Goal: Transaction & Acquisition: Download file/media

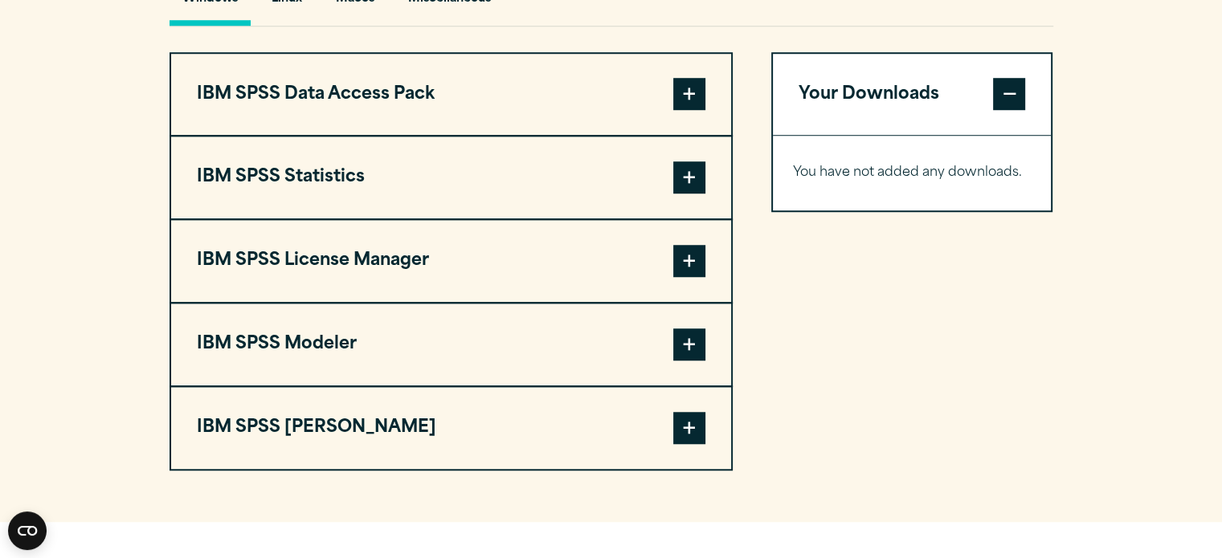
scroll to position [1227, 0]
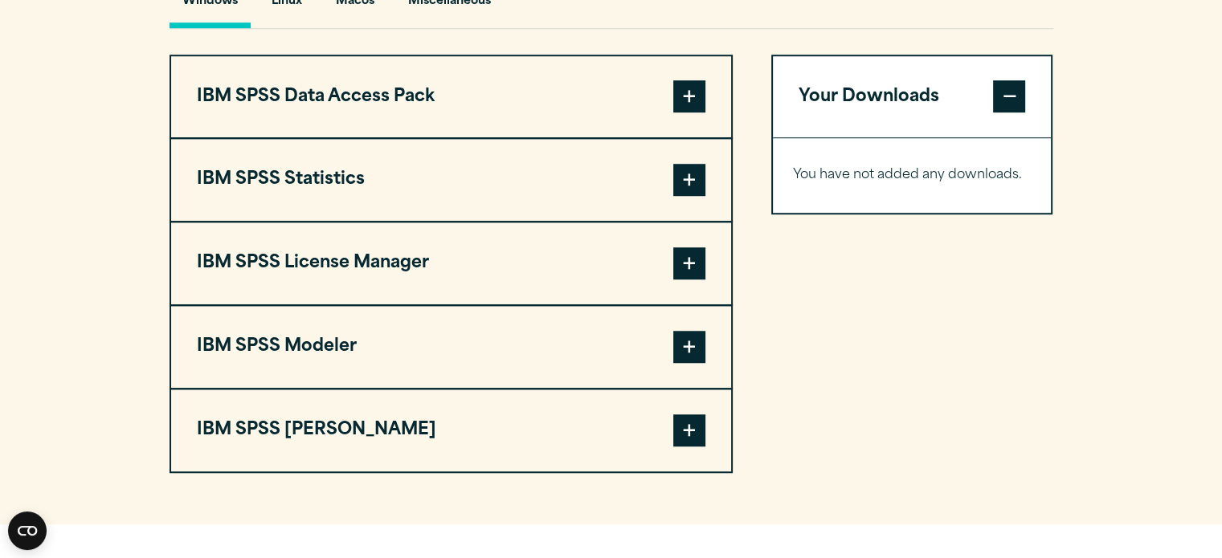
click at [353, 220] on button "IBM SPSS Statistics" at bounding box center [451, 180] width 560 height 82
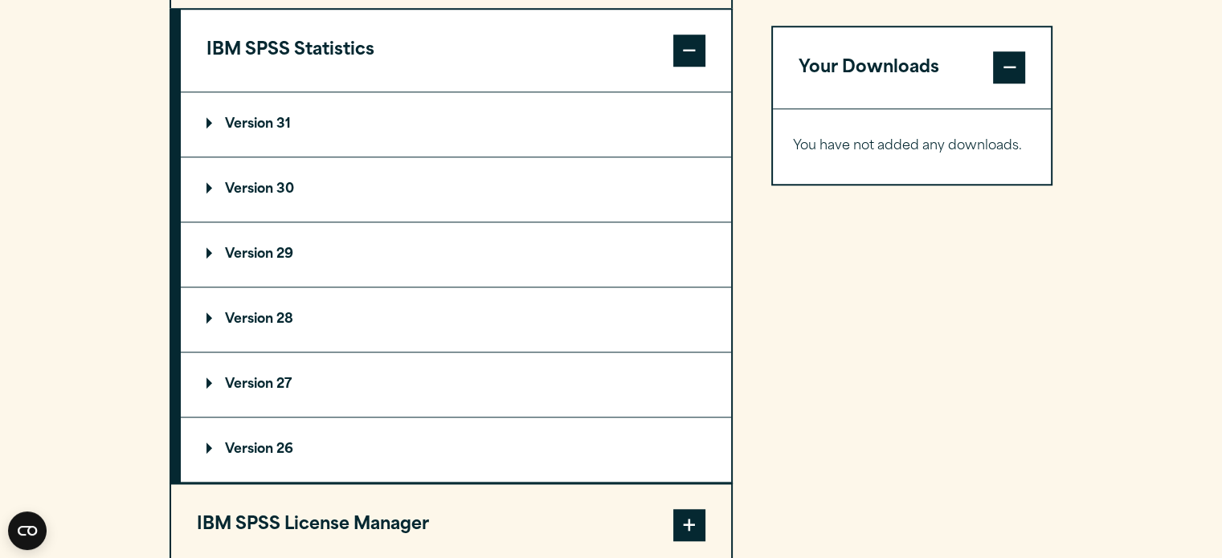
scroll to position [1372, 0]
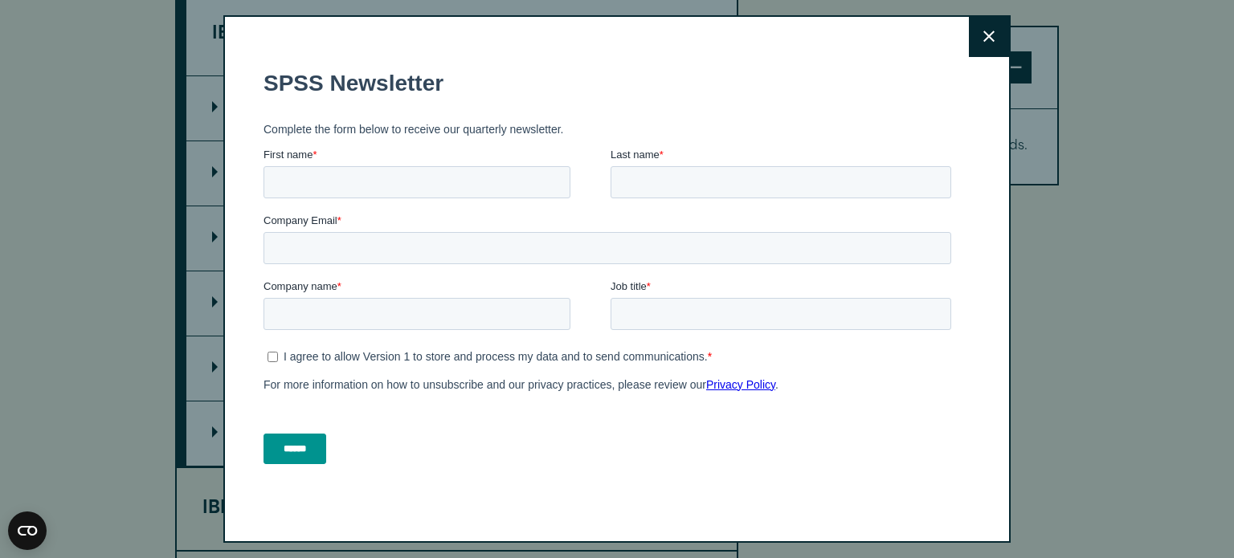
click at [232, 196] on div "Close" at bounding box center [616, 279] width 787 height 529
click at [974, 35] on button "Close" at bounding box center [989, 37] width 40 height 40
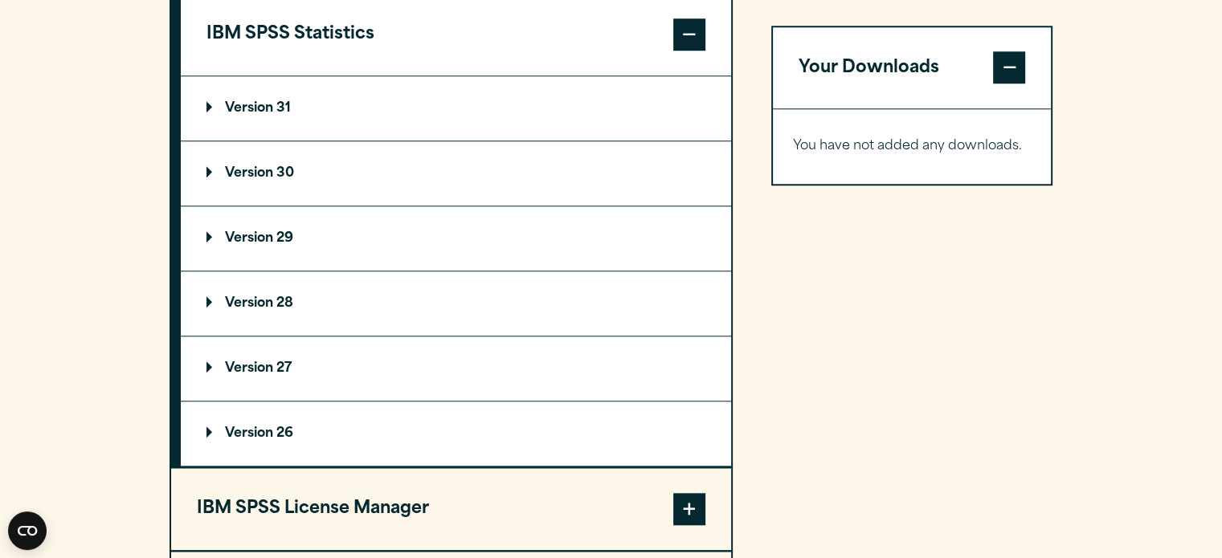
click at [249, 206] on summary "Version 30" at bounding box center [456, 173] width 550 height 64
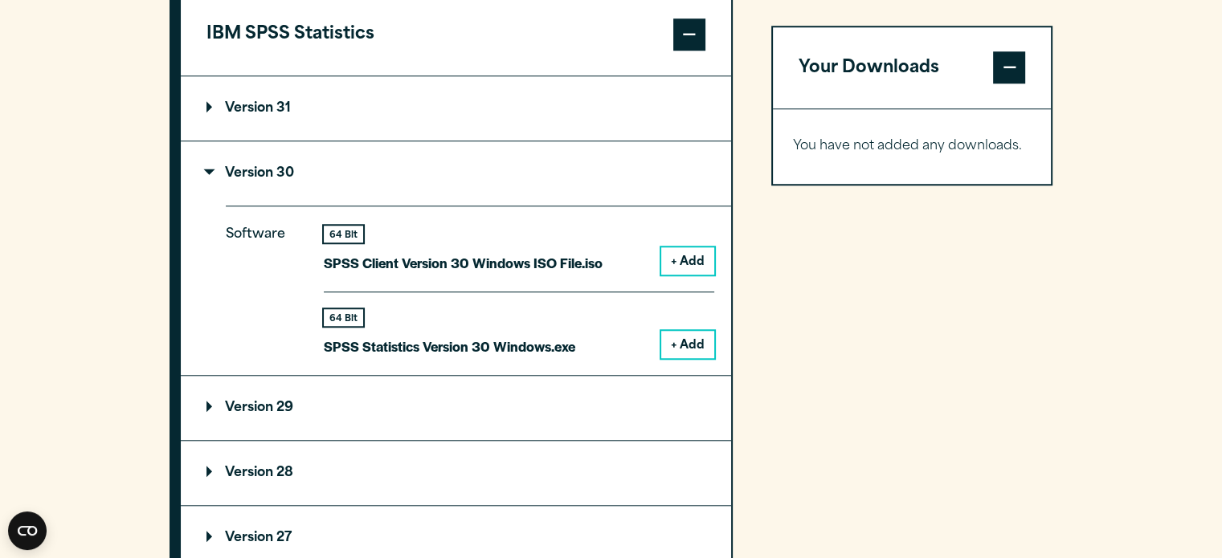
click at [695, 358] on button "+ Add" at bounding box center [687, 344] width 53 height 27
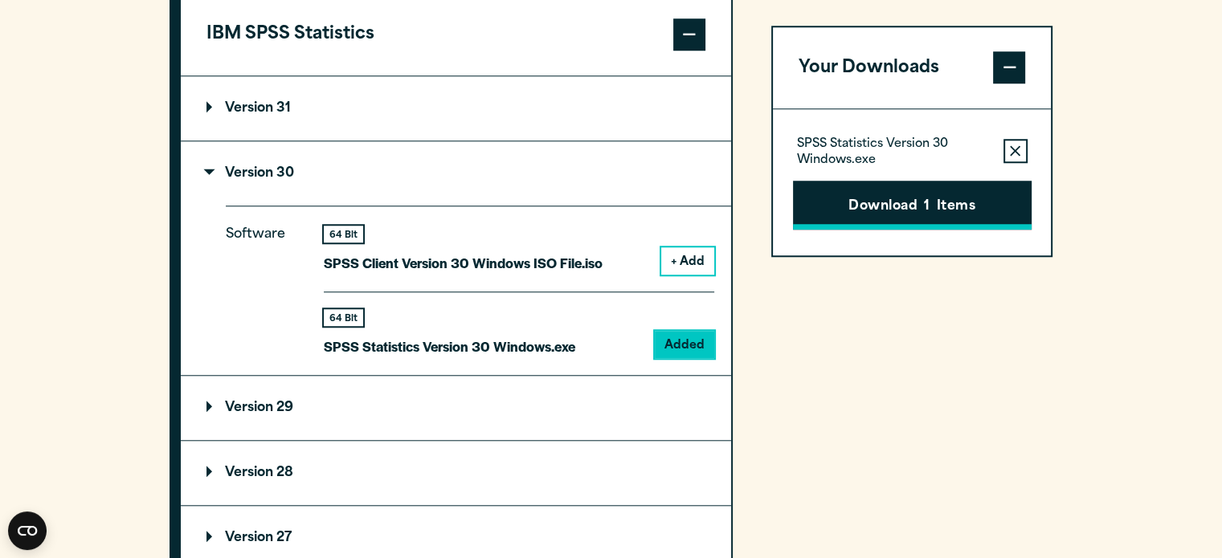
click at [919, 196] on button "Download 1 Items" at bounding box center [912, 206] width 239 height 50
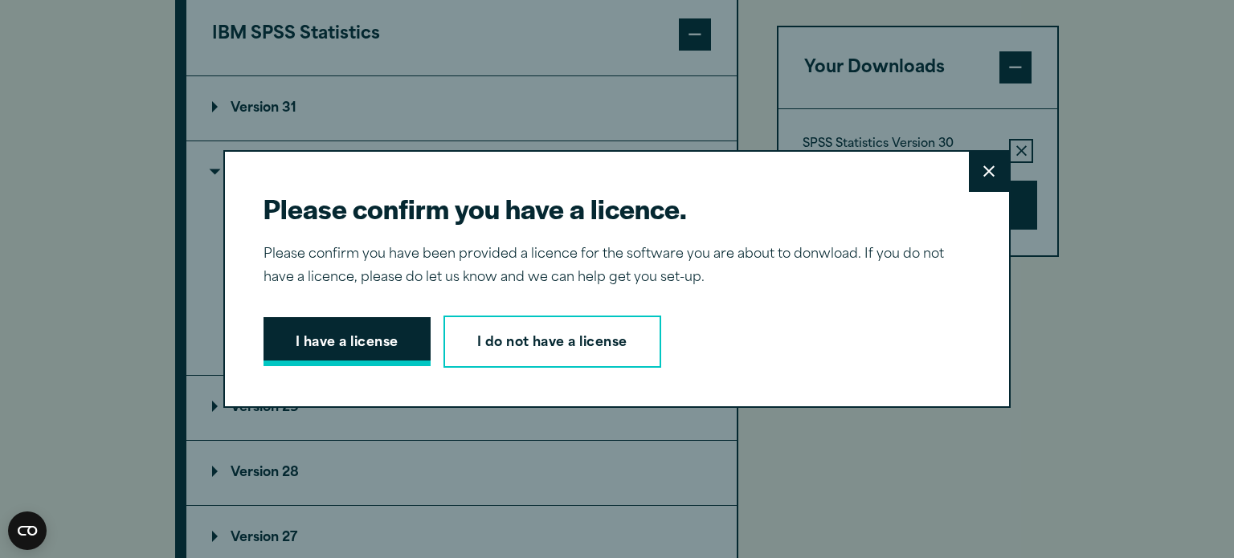
click at [361, 348] on button "I have a license" at bounding box center [346, 342] width 167 height 50
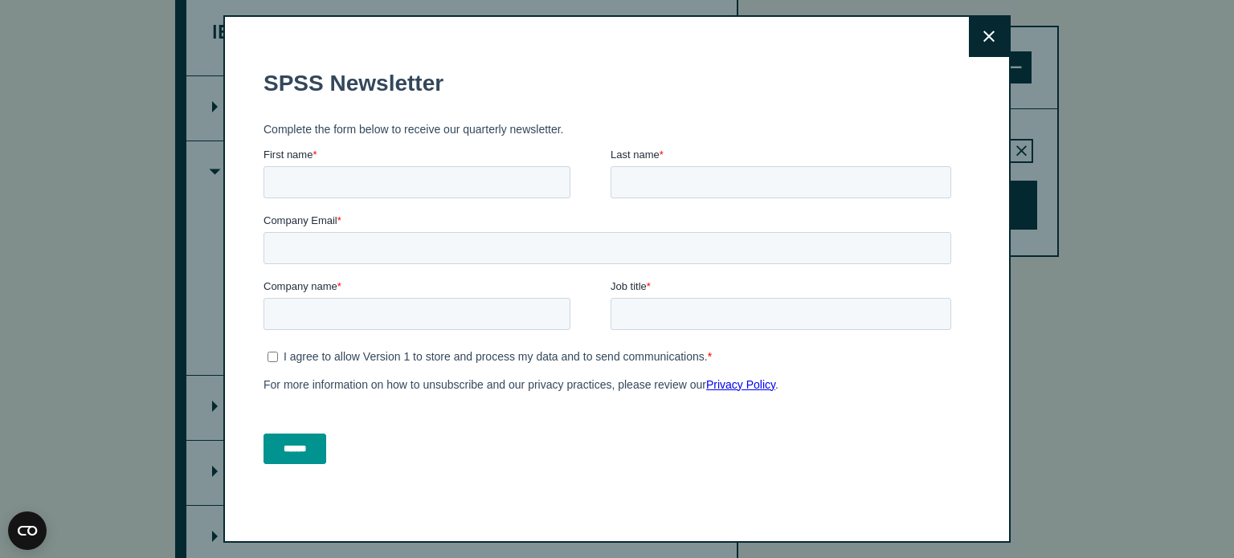
click at [984, 47] on button "Close" at bounding box center [989, 37] width 40 height 40
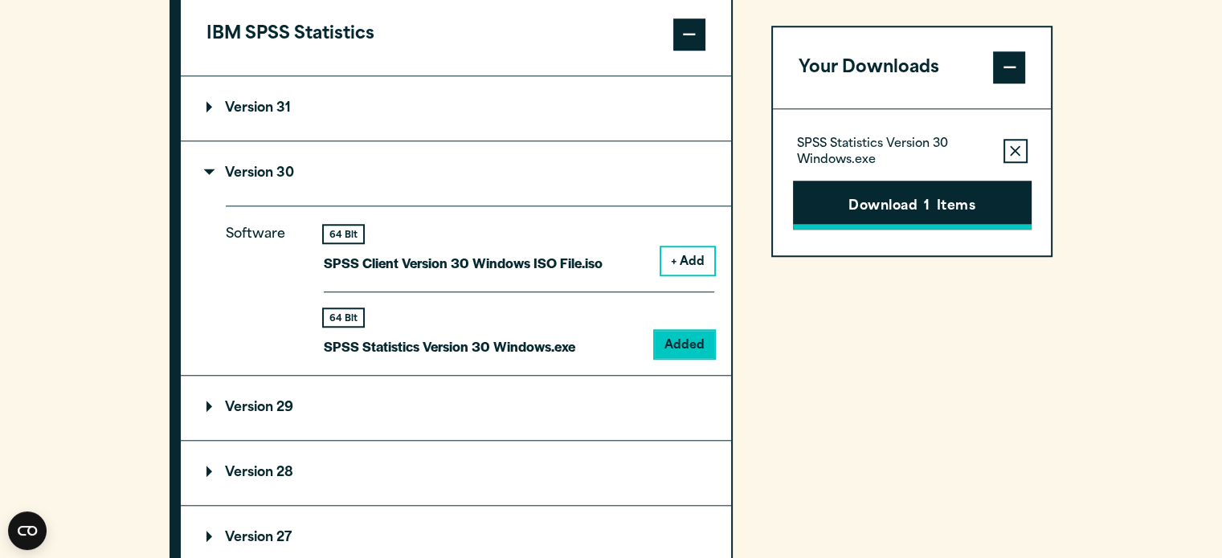
click at [922, 186] on button "Download 1 Items" at bounding box center [912, 206] width 239 height 50
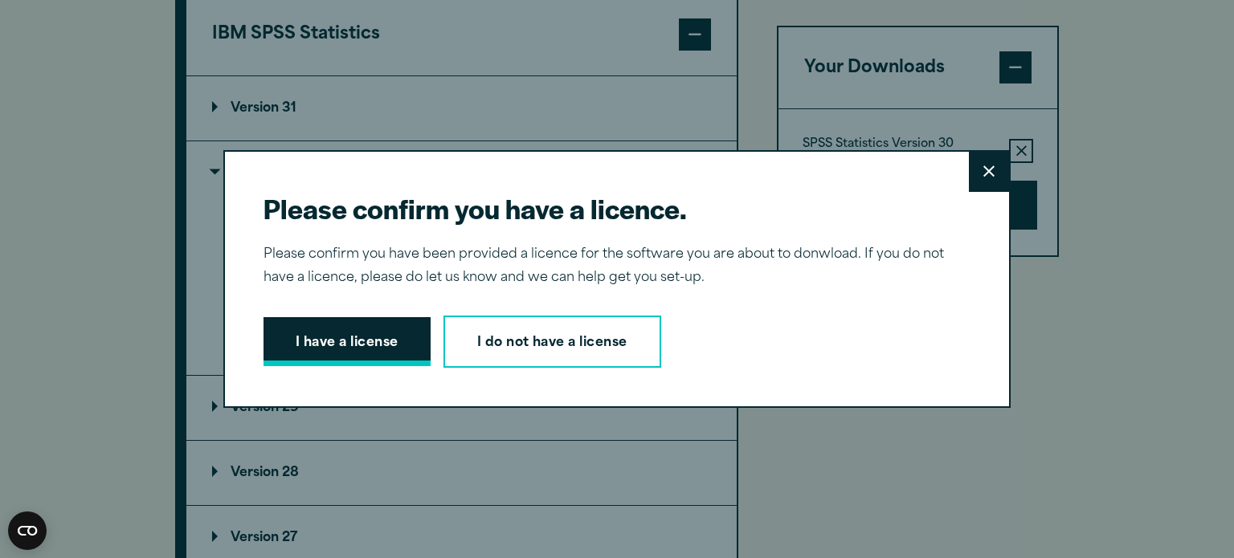
click at [370, 359] on button "I have a license" at bounding box center [346, 342] width 167 height 50
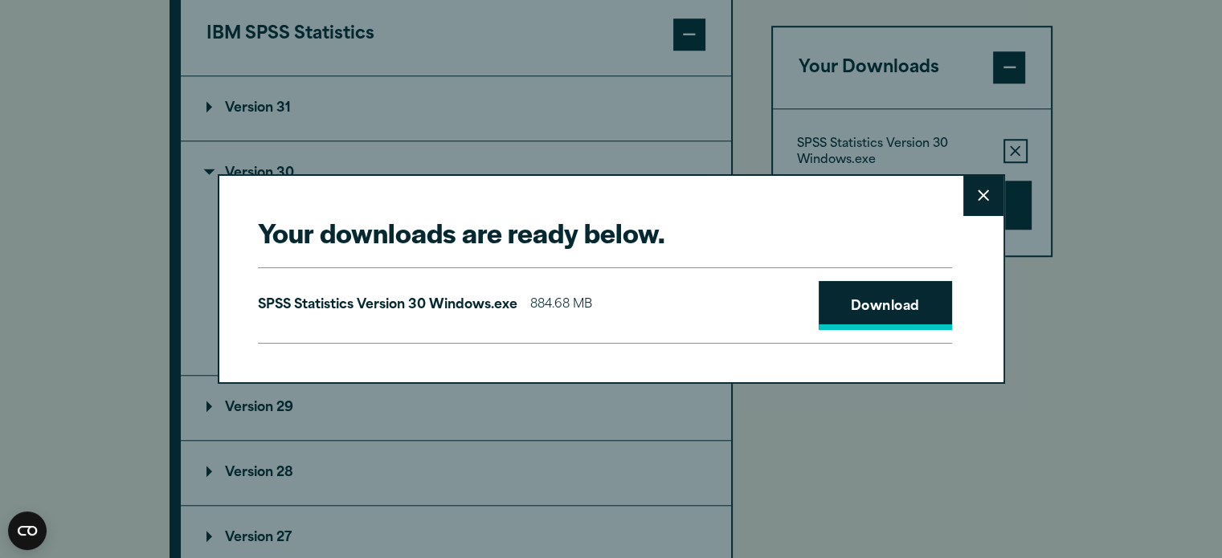
click at [853, 314] on link "Download" at bounding box center [885, 306] width 133 height 50
